Goal: Find contact information: Find contact information

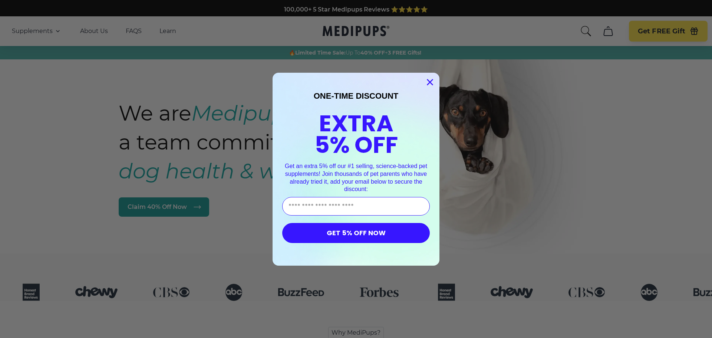
click at [424, 82] on circle "Close dialog" at bounding box center [430, 82] width 12 height 12
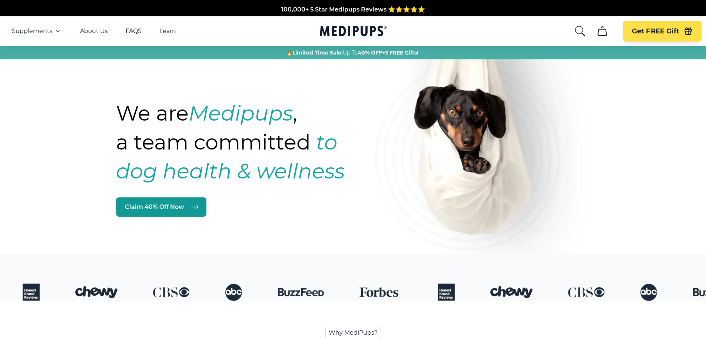
click at [601, 30] on icon "cart" at bounding box center [602, 31] width 12 height 12
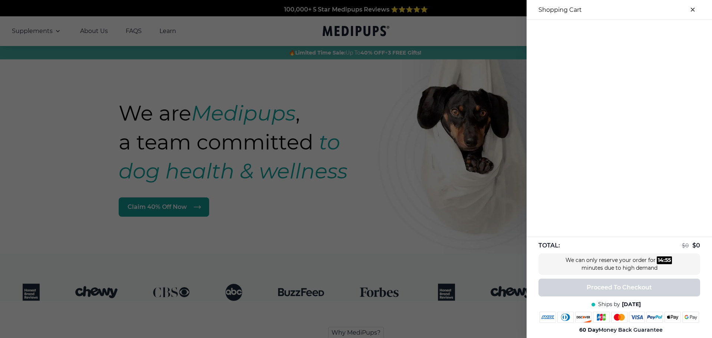
click at [411, 176] on div at bounding box center [356, 169] width 712 height 338
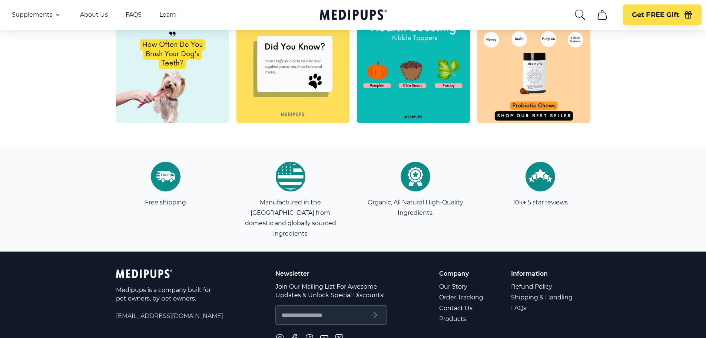
scroll to position [2112, 0]
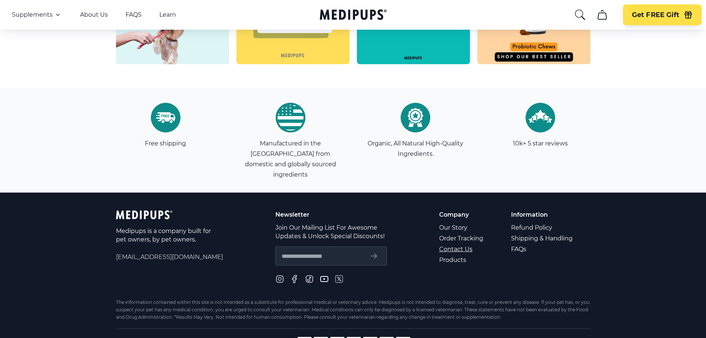
click at [442, 243] on link "Contact Us" at bounding box center [461, 248] width 45 height 11
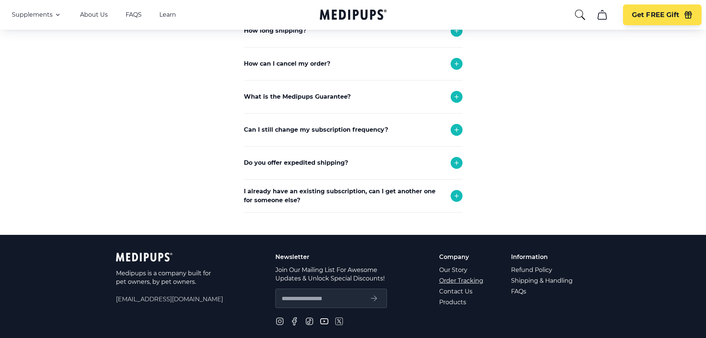
scroll to position [185, 0]
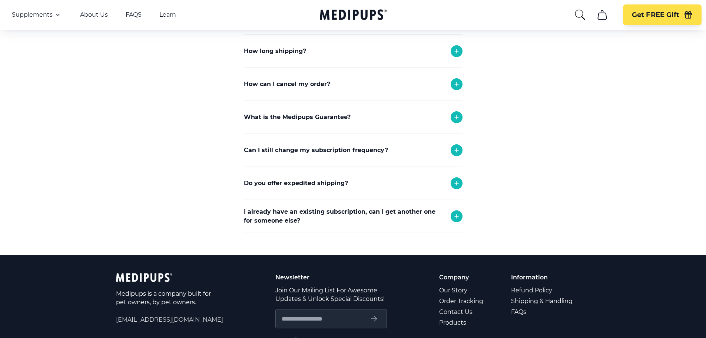
click at [458, 148] on icon at bounding box center [456, 150] width 9 height 9
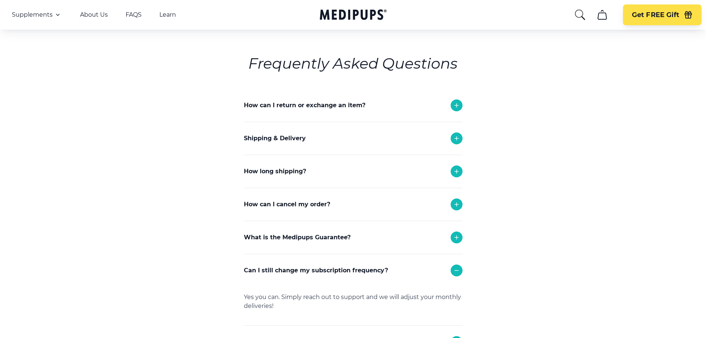
scroll to position [0, 0]
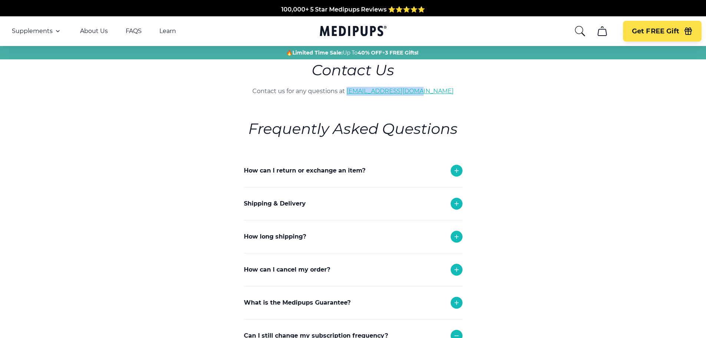
drag, startPoint x: 362, startPoint y: 89, endPoint x: 436, endPoint y: 94, distance: 73.9
click at [436, 94] on p "Contact us for any questions at [EMAIL_ADDRESS][DOMAIN_NAME]" at bounding box center [353, 91] width 302 height 9
